Goal: Entertainment & Leisure: Consume media (video, audio)

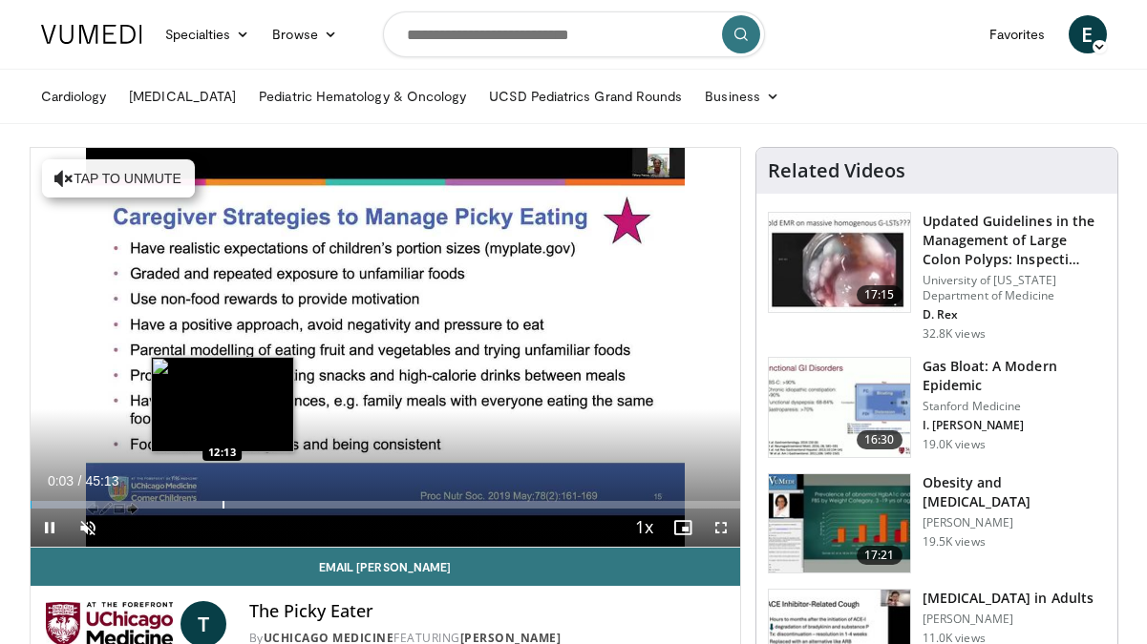
click at [221, 499] on div "Loaded : 9.21% 00:02 12:13" at bounding box center [385, 500] width 709 height 18
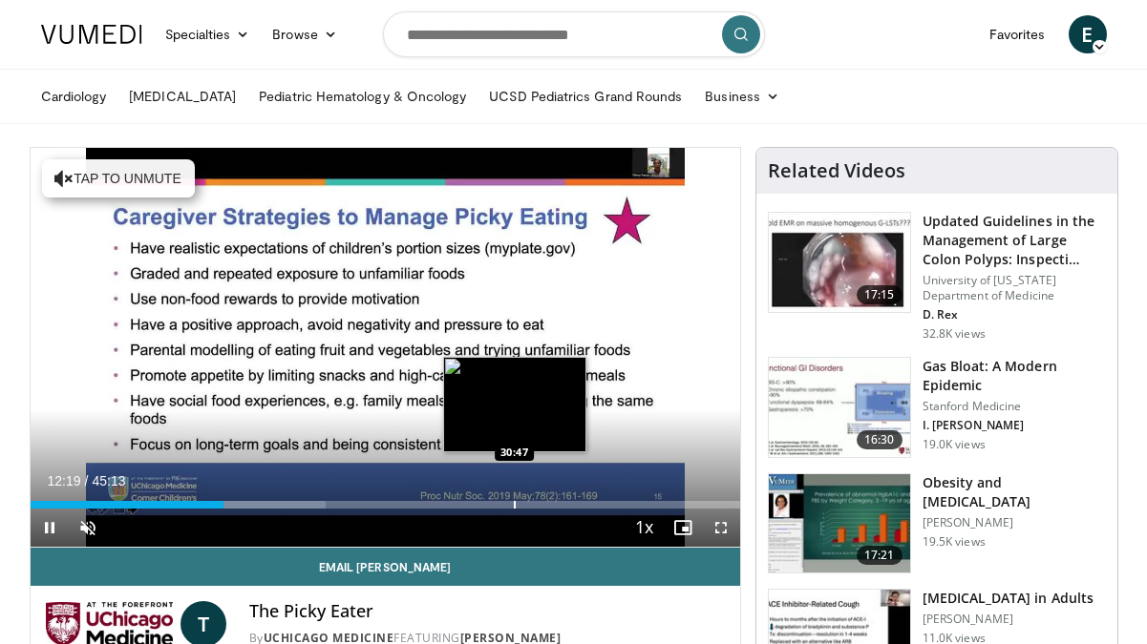
click at [515, 506] on div "Progress Bar" at bounding box center [515, 505] width 2 height 8
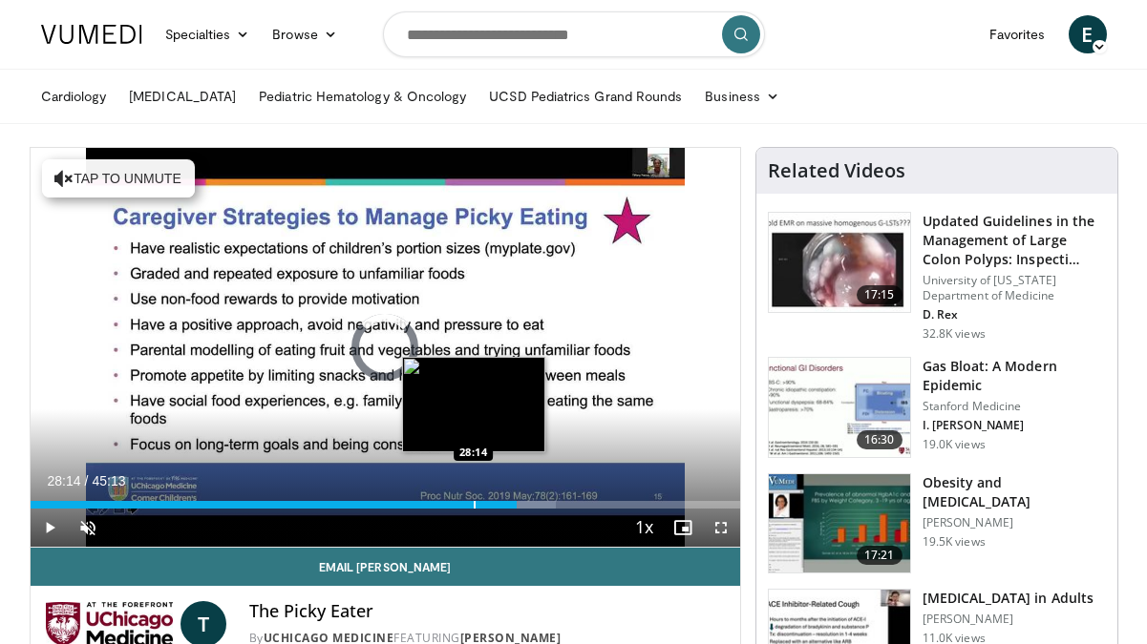
click at [473, 497] on div "Loaded : 74.08% 30:58 28:14" at bounding box center [385, 500] width 709 height 18
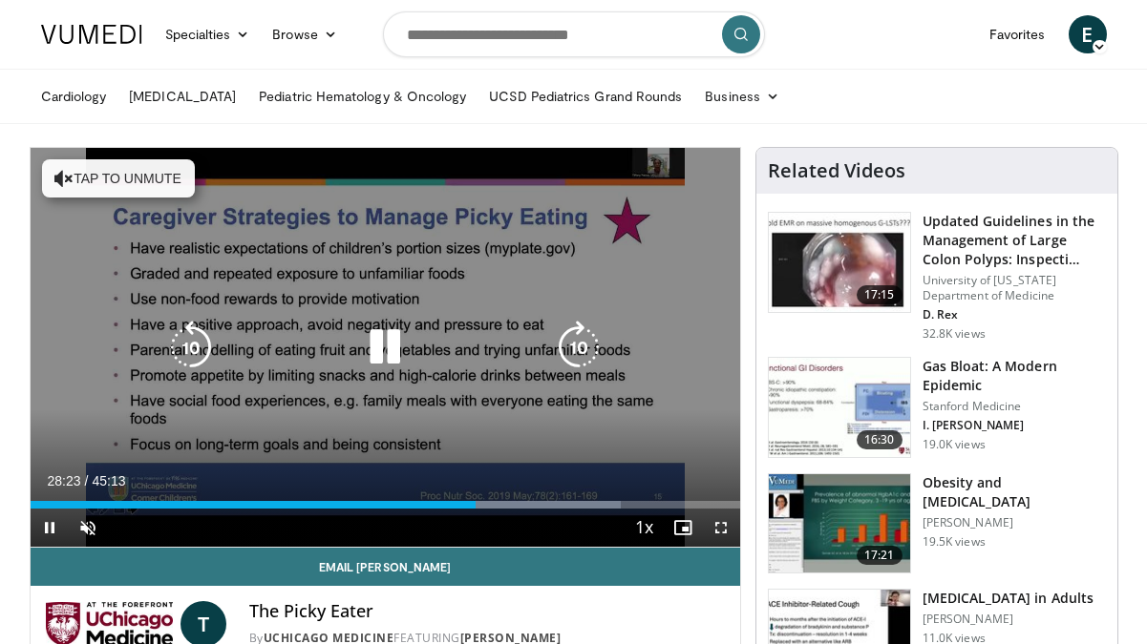
click at [157, 182] on button "Tap to unmute" at bounding box center [118, 178] width 153 height 38
click at [578, 348] on icon "Video Player" at bounding box center [578, 347] width 53 height 53
click at [577, 347] on icon "Video Player" at bounding box center [578, 347] width 53 height 53
click at [577, 346] on icon "Video Player" at bounding box center [578, 347] width 53 height 53
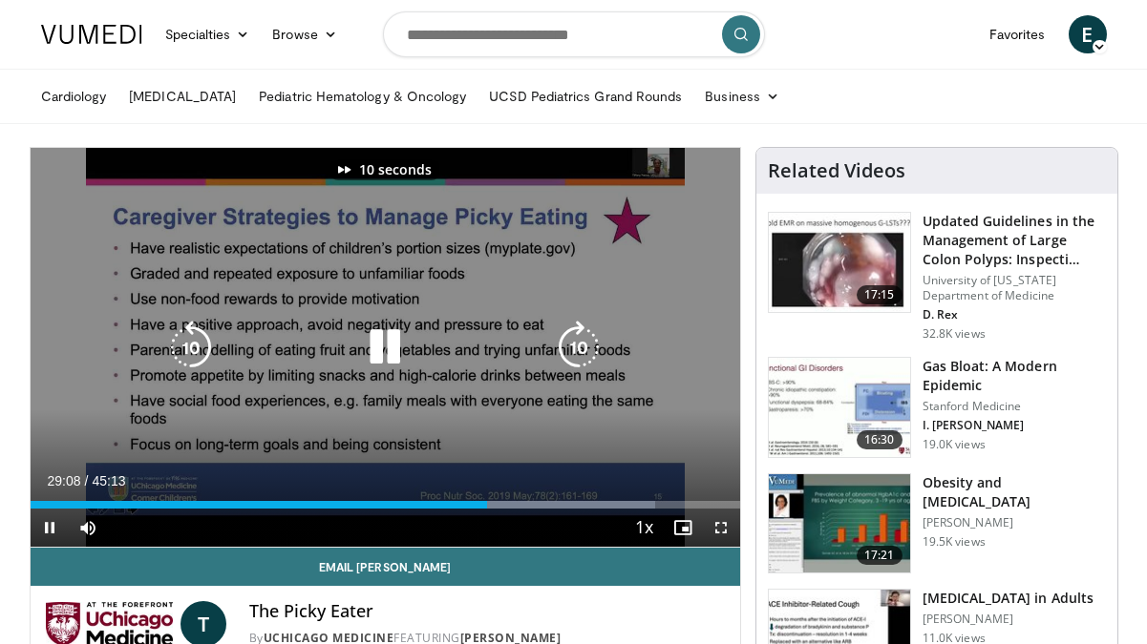
click at [577, 346] on icon "Video Player" at bounding box center [578, 347] width 53 height 53
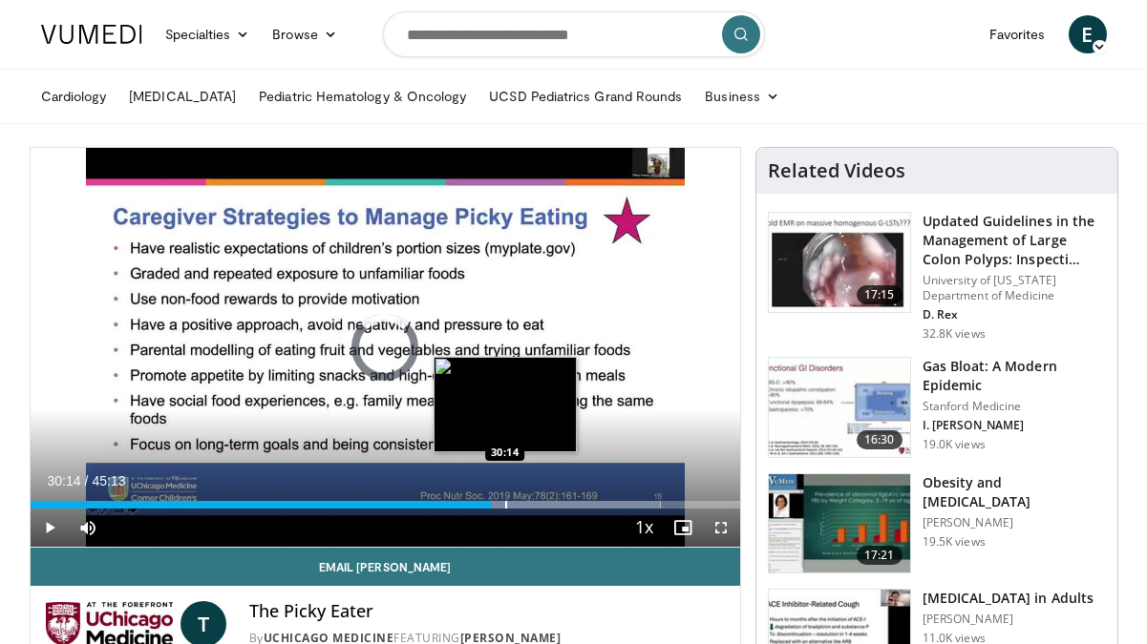
click at [505, 502] on div "Progress Bar" at bounding box center [506, 505] width 2 height 8
click at [518, 501] on div "Progress Bar" at bounding box center [519, 505] width 2 height 8
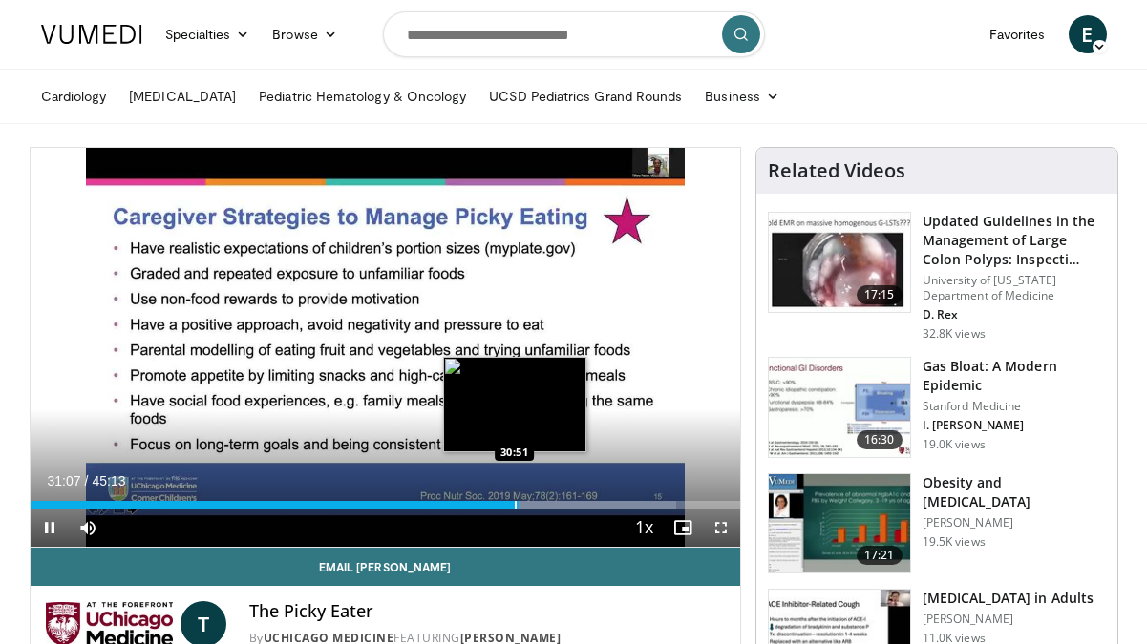
click at [515, 501] on div "Progress Bar" at bounding box center [516, 505] width 2 height 8
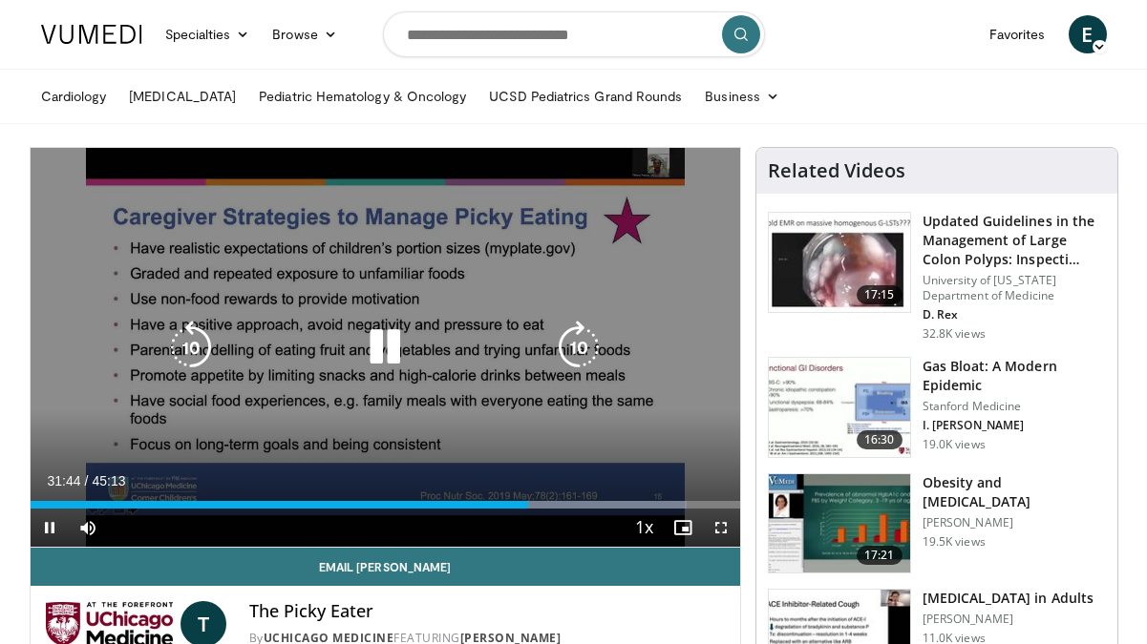
click at [391, 349] on icon "Video Player" at bounding box center [384, 347] width 53 height 53
